Goal: Information Seeking & Learning: Learn about a topic

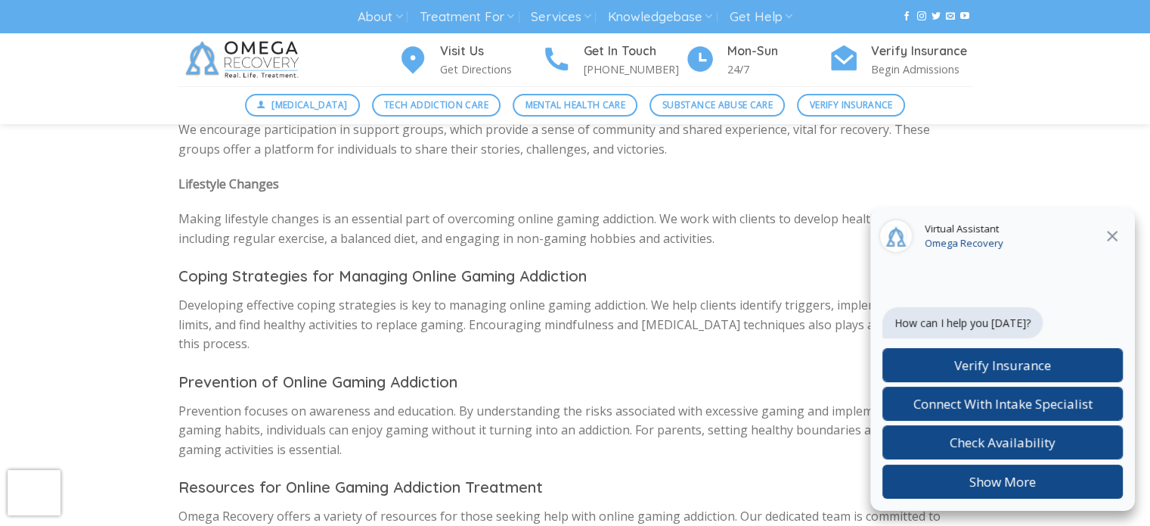
scroll to position [529, 0]
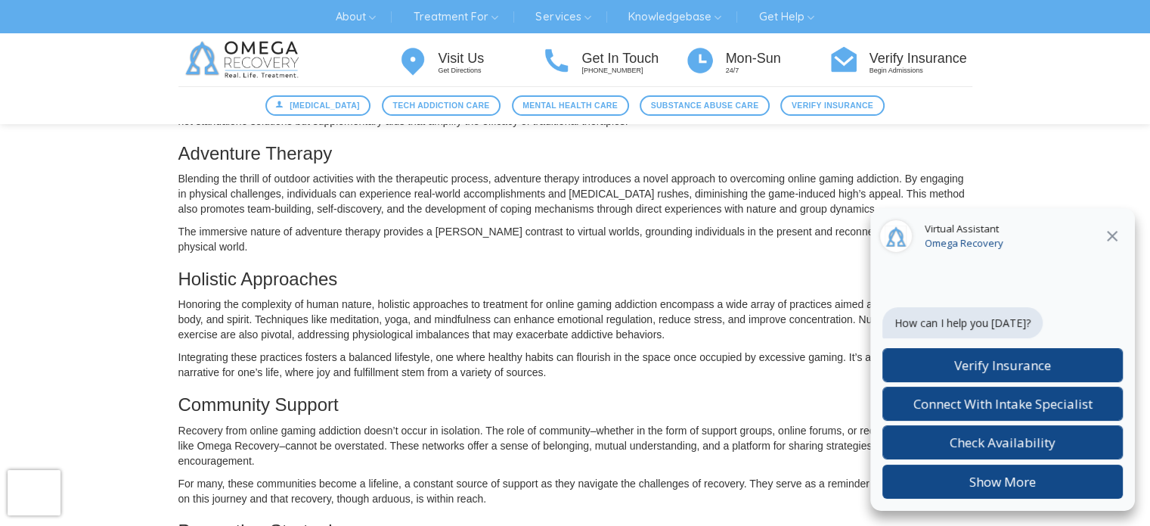
scroll to position [756, 0]
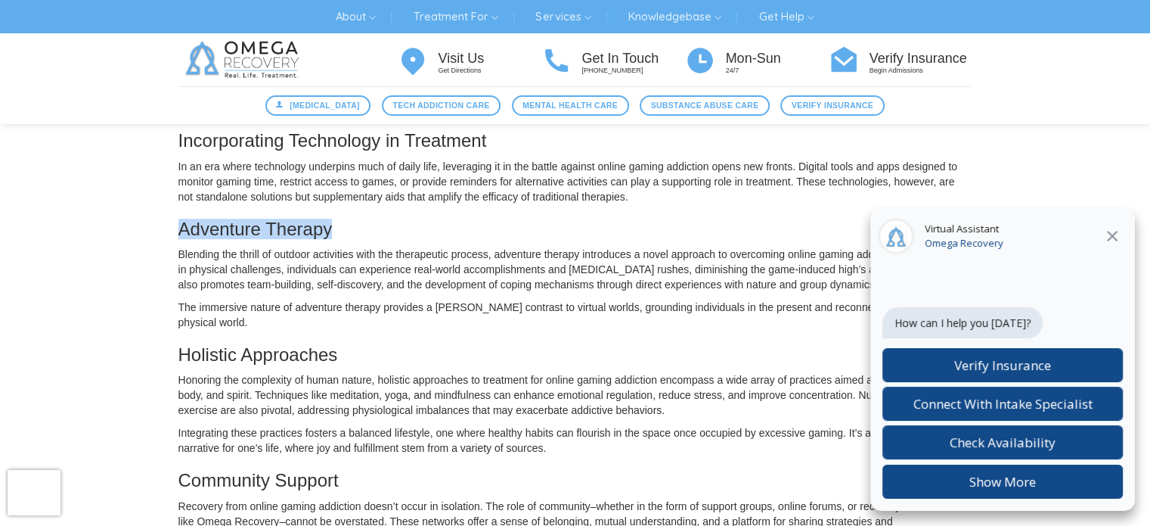
drag, startPoint x: 178, startPoint y: 215, endPoint x: 336, endPoint y: 219, distance: 157.3
click at [336, 219] on h3 "Adventure Therapy" at bounding box center [575, 229] width 794 height 20
copy h3 "Adventure Therapy"
click at [372, 345] on h3 "Holistic Approaches" at bounding box center [575, 355] width 794 height 20
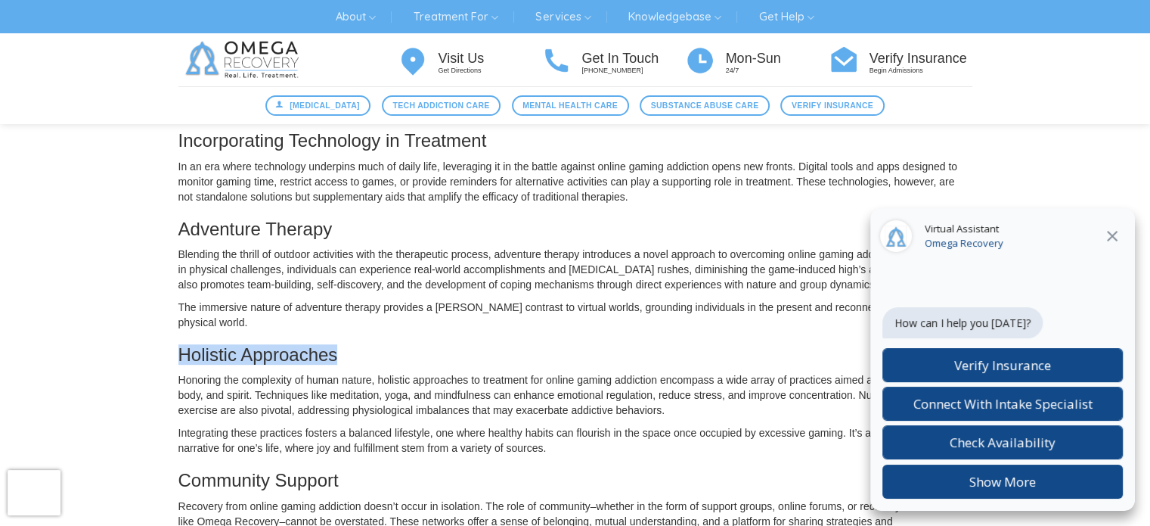
drag, startPoint x: 178, startPoint y: 324, endPoint x: 338, endPoint y: 326, distance: 160.3
click at [338, 345] on h3 "Holistic Approaches" at bounding box center [575, 355] width 794 height 20
copy h3 "Holistic Approaches"
click at [360, 345] on h3 "Holistic Approaches" at bounding box center [575, 355] width 794 height 20
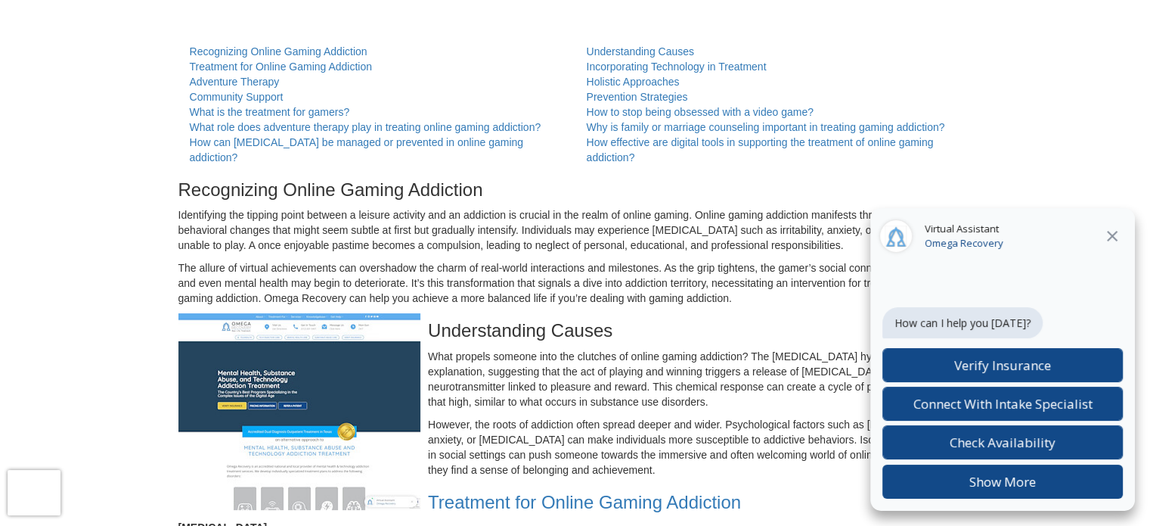
scroll to position [151, 0]
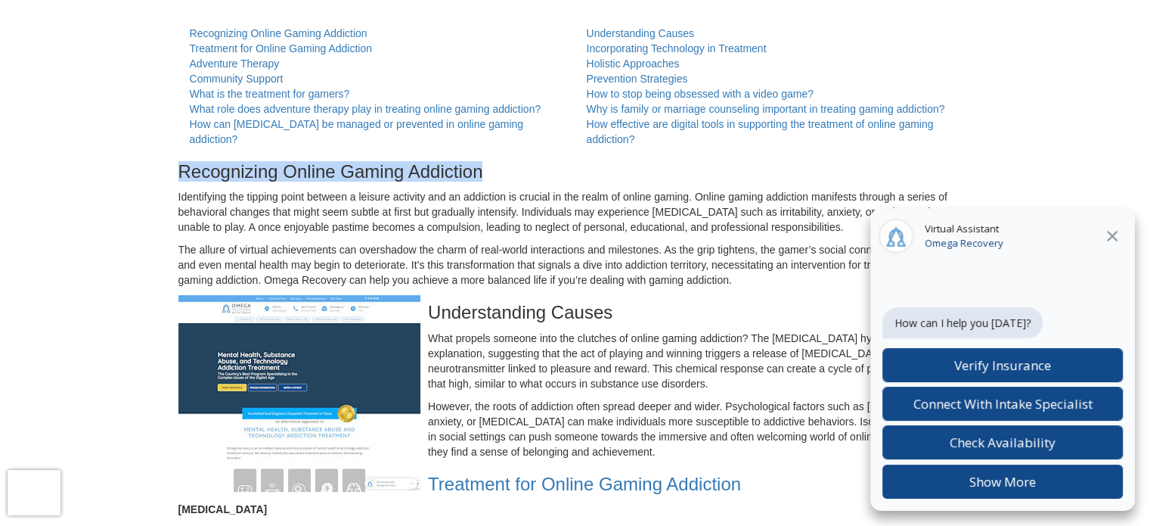
drag, startPoint x: 182, startPoint y: 170, endPoint x: 484, endPoint y: 178, distance: 302.6
click at [484, 178] on h3 "Recognizing Online Gaming Addiction" at bounding box center [575, 172] width 794 height 20
copy h3 "Recognizing Online Gaming Addiction"
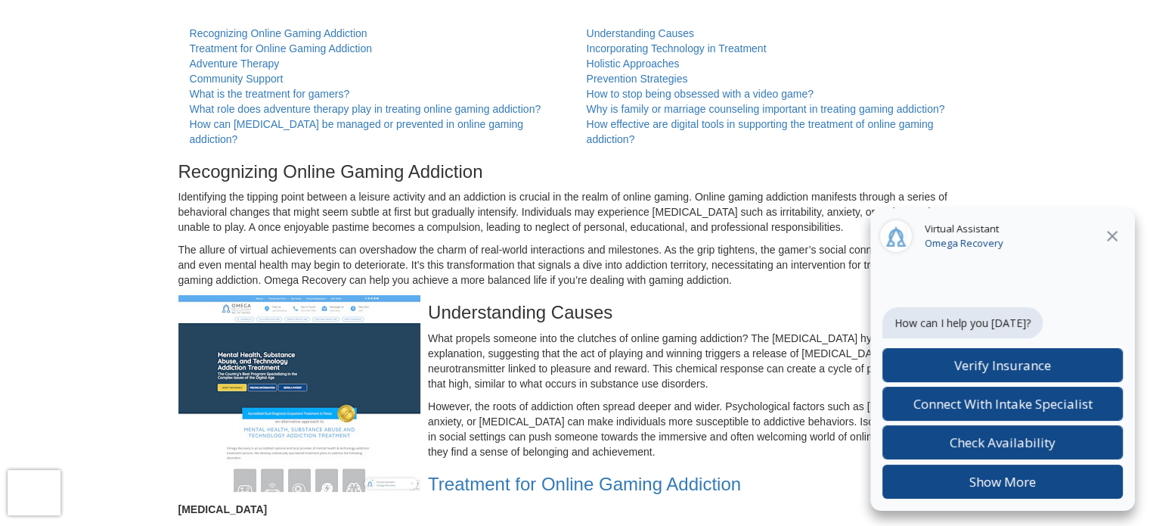
click at [644, 312] on h3 "Understanding Causes" at bounding box center [575, 313] width 794 height 20
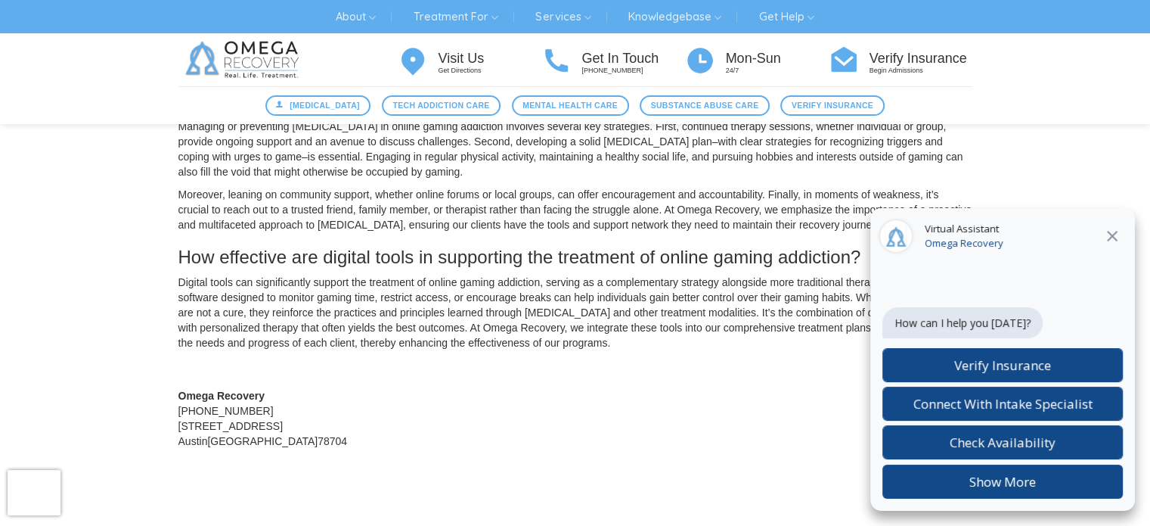
scroll to position [2042, 0]
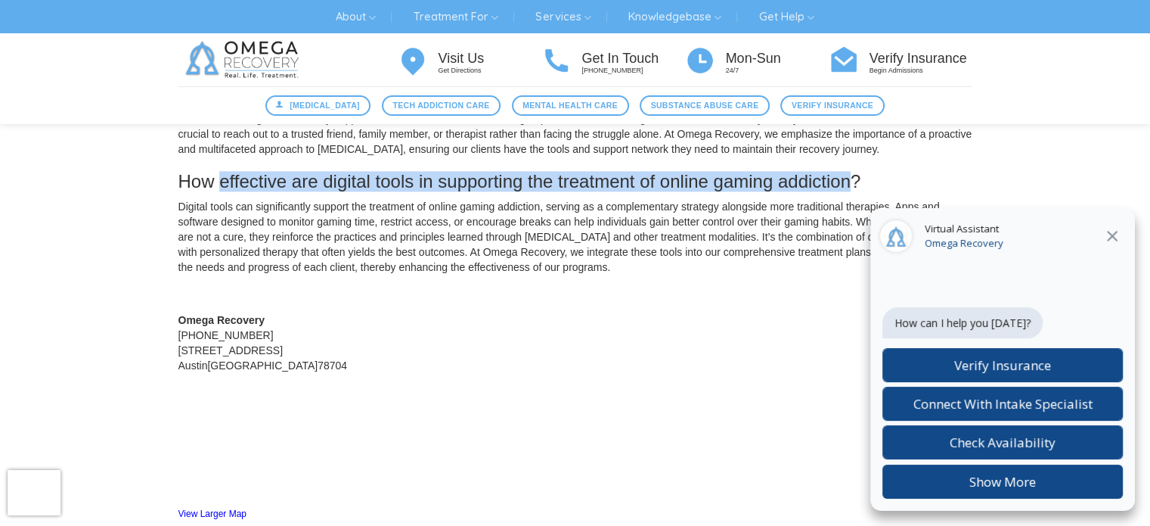
drag, startPoint x: 222, startPoint y: 151, endPoint x: 851, endPoint y: 142, distance: 628.5
click at [851, 172] on h3 "How effective are digital tools in supporting the treatment of online gaming ad…" at bounding box center [575, 182] width 794 height 20
copy h3 "effective are digital tools in supporting the treatment of online gaming addict…"
